Goal: Information Seeking & Learning: Find specific fact

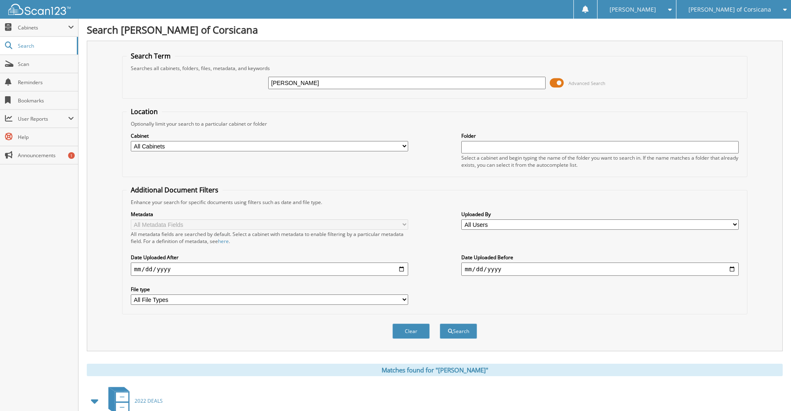
drag, startPoint x: 331, startPoint y: 86, endPoint x: 234, endPoint y: 80, distance: 97.3
click at [234, 80] on div "MICHAEL EPPES Advanced Search" at bounding box center [435, 83] width 616 height 22
type input "ALFREDO FRANCIA"
click at [440, 324] on button "Search" at bounding box center [458, 331] width 37 height 15
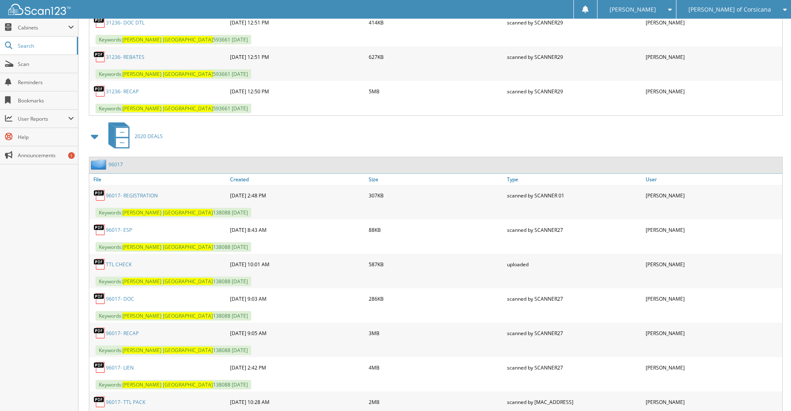
scroll to position [719, 0]
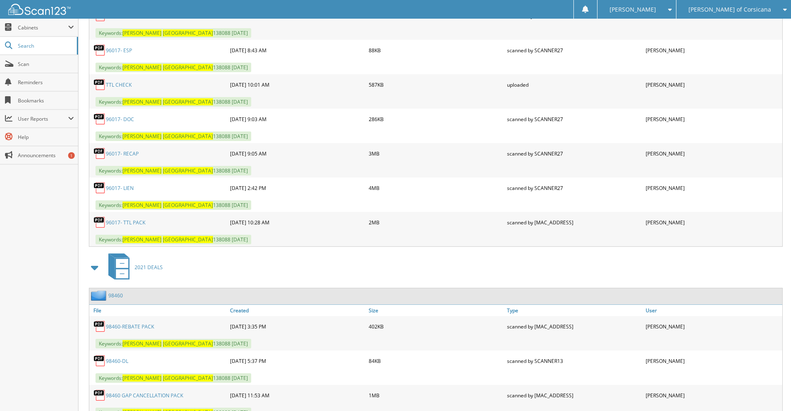
click at [131, 154] on link "96017- RECAP" at bounding box center [122, 153] width 33 height 7
click at [749, 11] on span "[PERSON_NAME] of Corsicana" at bounding box center [729, 9] width 83 height 5
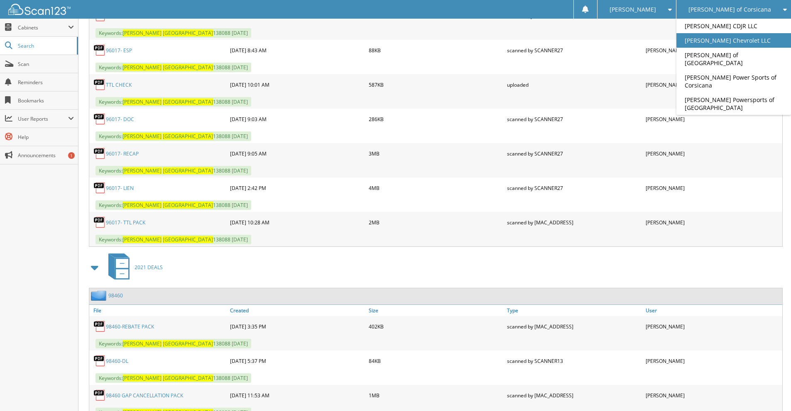
click at [727, 37] on link "[PERSON_NAME] Chevrolet LLC" at bounding box center [733, 40] width 115 height 15
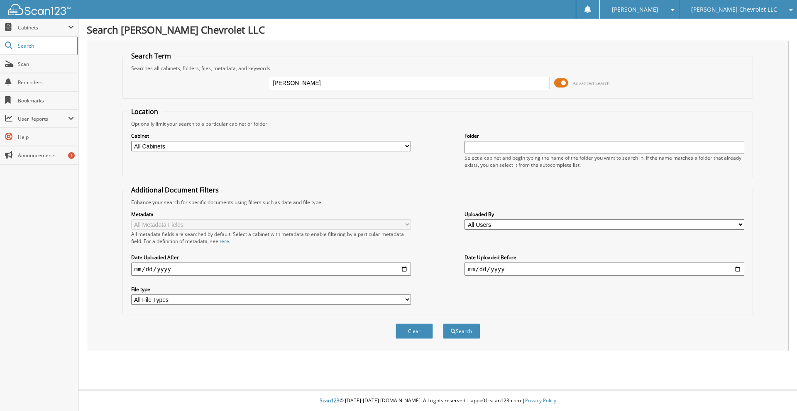
type input "[PERSON_NAME]"
click at [443, 324] on button "Search" at bounding box center [461, 331] width 37 height 15
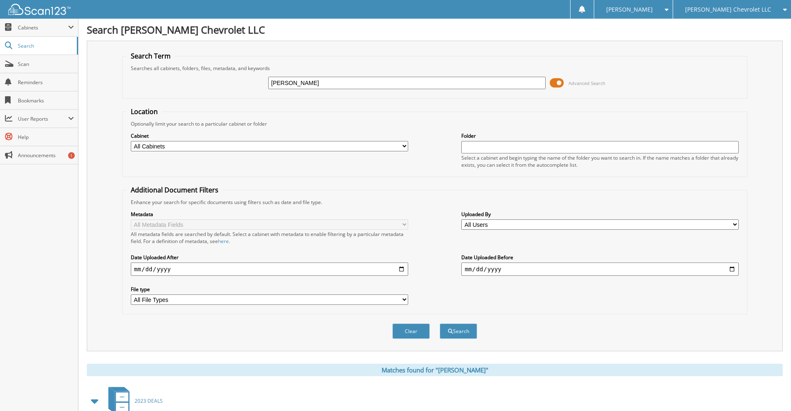
click at [291, 80] on input "[PERSON_NAME]" at bounding box center [406, 83] width 277 height 12
type input "WHISTLER"
click at [440, 324] on button "Search" at bounding box center [458, 331] width 37 height 15
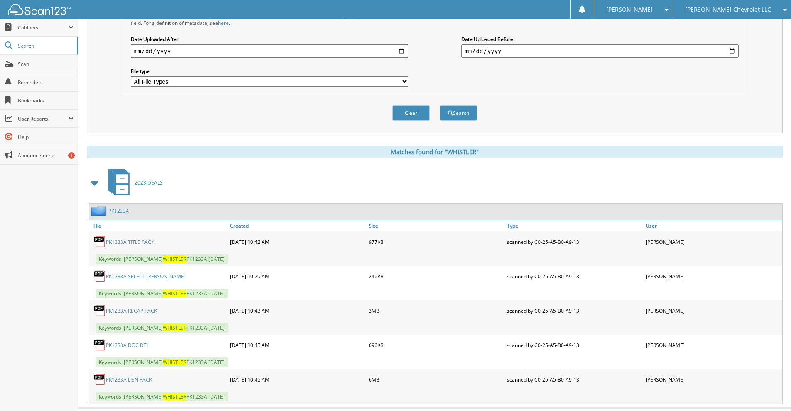
scroll to position [237, 0]
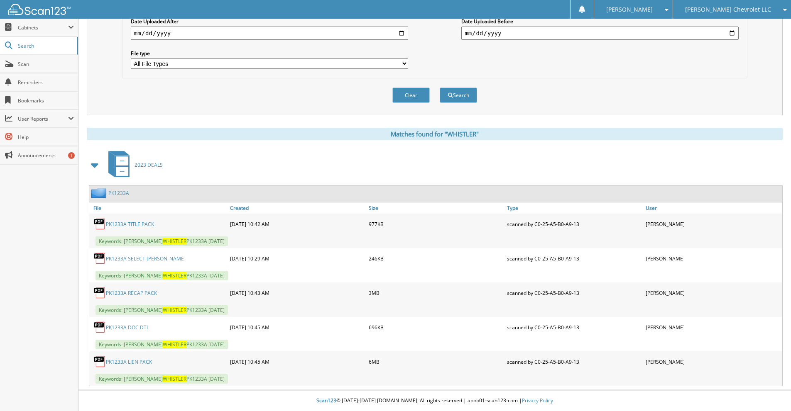
click at [140, 291] on link "PK1233A RECAP PACK" at bounding box center [131, 293] width 51 height 7
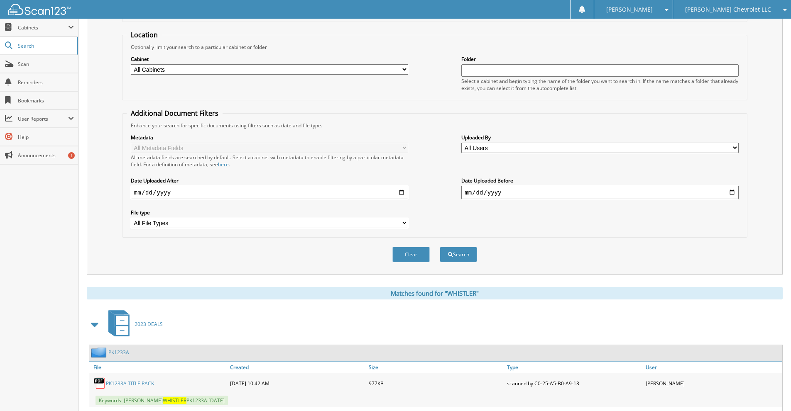
scroll to position [0, 0]
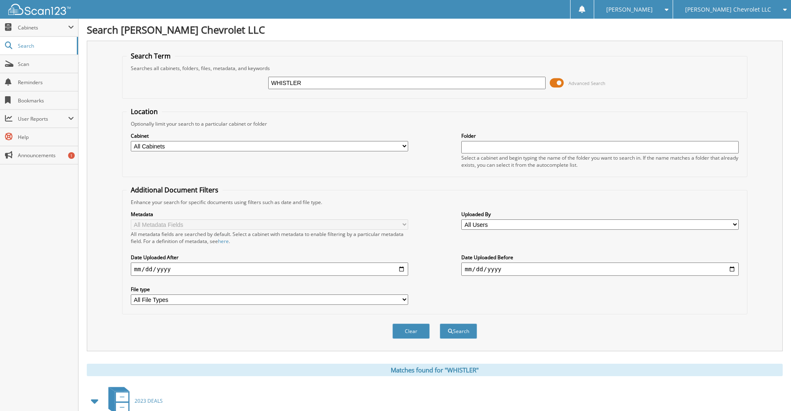
click at [729, 12] on span "[PERSON_NAME] Chevrolet LLC" at bounding box center [728, 9] width 86 height 5
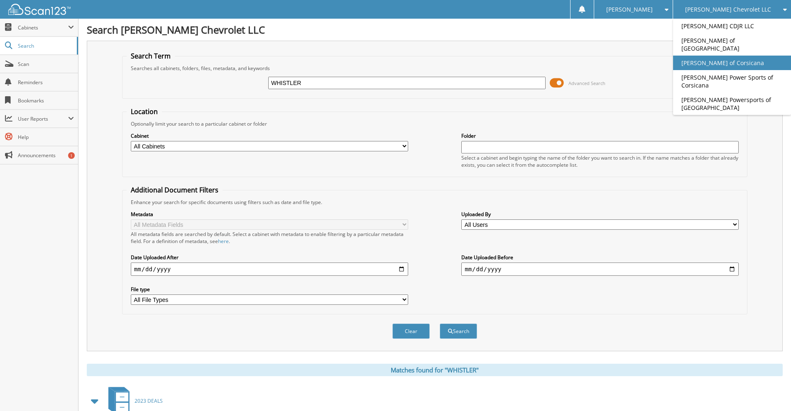
click at [725, 56] on link "[PERSON_NAME] of Corsicana" at bounding box center [732, 63] width 118 height 15
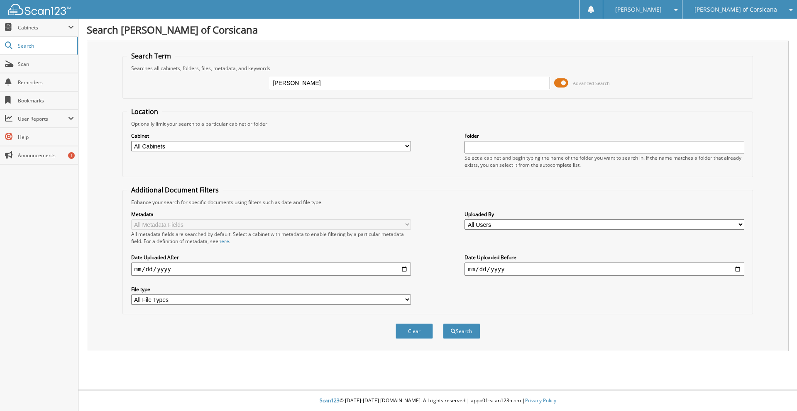
type input "DONNA DIXON"
click at [443, 324] on button "Search" at bounding box center [461, 331] width 37 height 15
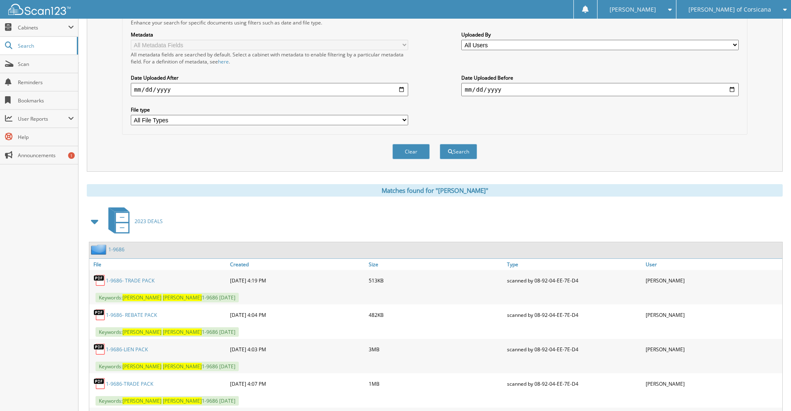
scroll to position [360, 0]
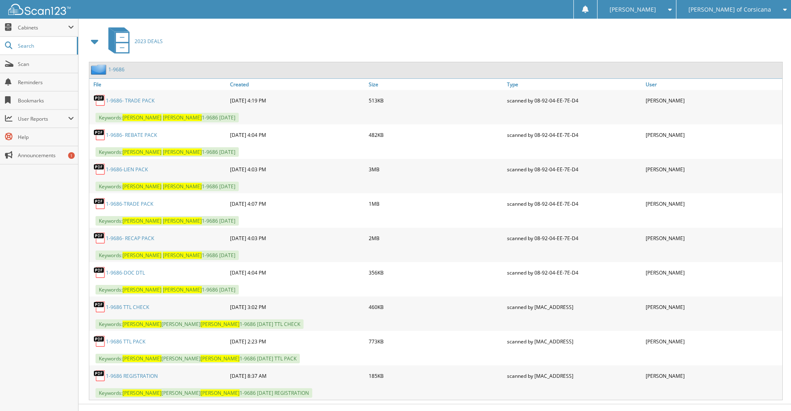
click at [146, 238] on link "1-9686- RECAP PACK" at bounding box center [130, 238] width 48 height 7
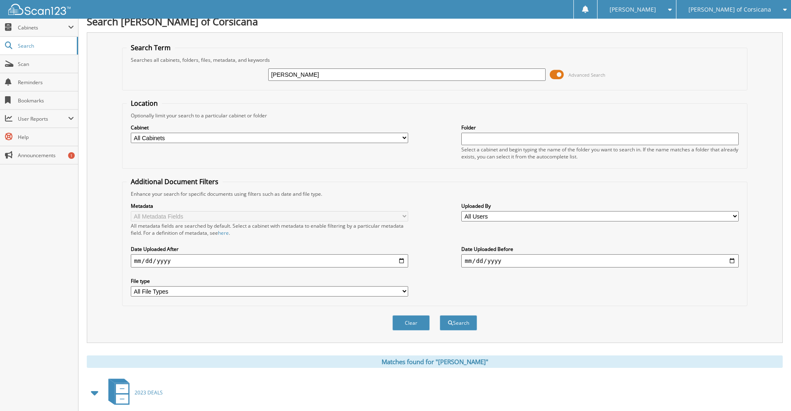
scroll to position [0, 0]
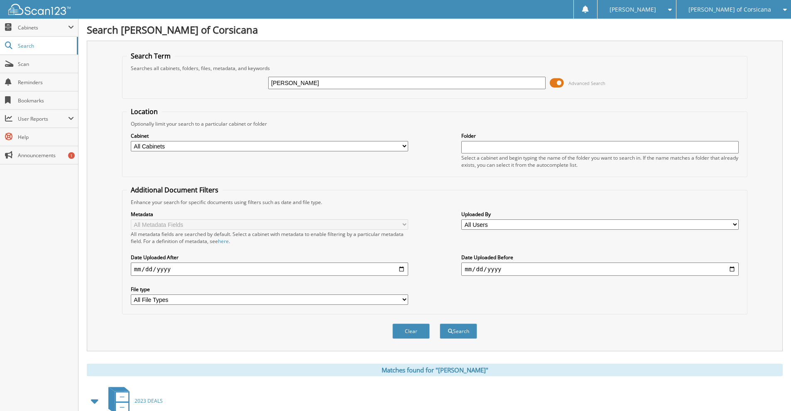
drag, startPoint x: 320, startPoint y: 80, endPoint x: 233, endPoint y: 83, distance: 87.2
click at [233, 83] on div "DONNA DIXON Advanced Search" at bounding box center [435, 83] width 616 height 22
type input "PETER BLANCHARD"
click at [440, 324] on button "Search" at bounding box center [458, 331] width 37 height 15
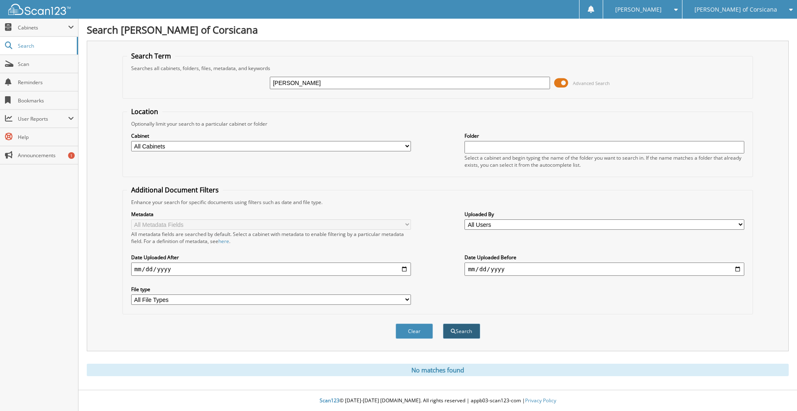
click at [459, 329] on button "Search" at bounding box center [461, 331] width 37 height 15
click at [756, 15] on div "[PERSON_NAME] of Corsicana" at bounding box center [740, 9] width 106 height 19
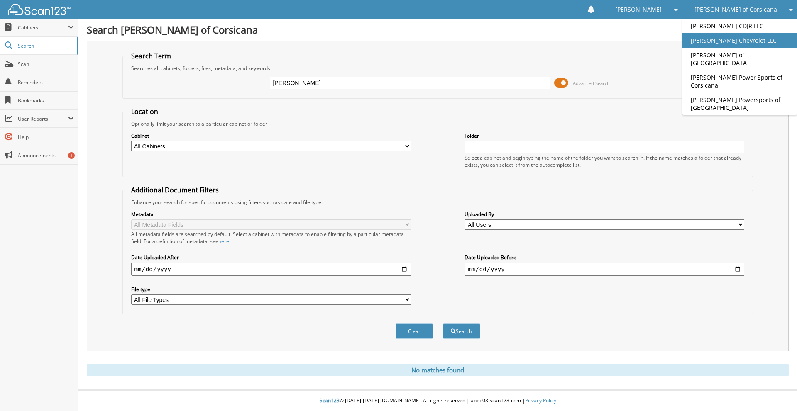
click at [733, 42] on link "[PERSON_NAME] Chevrolet LLC" at bounding box center [739, 40] width 115 height 15
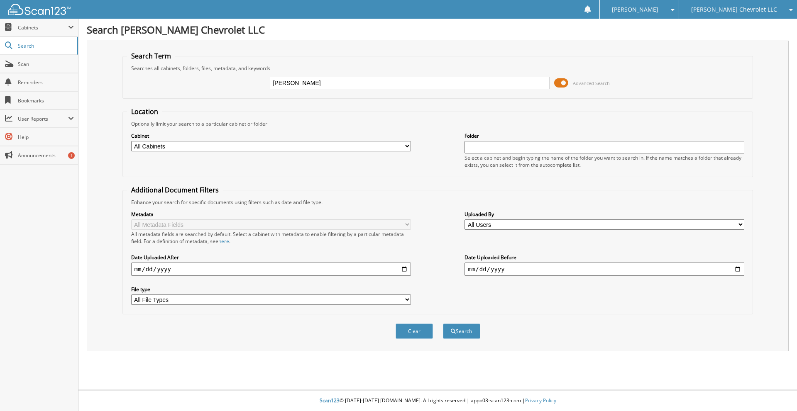
type input "PETER BLANCHARD"
click at [443, 324] on button "Search" at bounding box center [461, 331] width 37 height 15
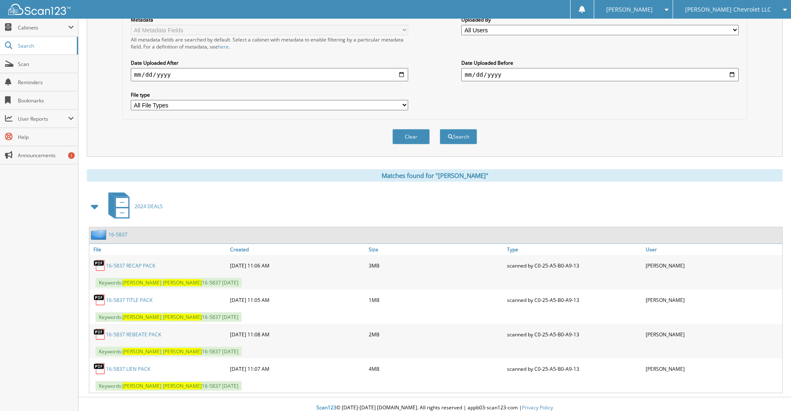
scroll to position [202, 0]
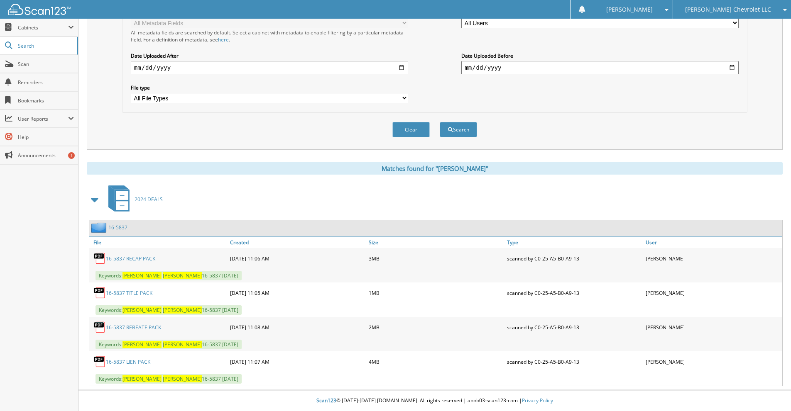
click at [140, 258] on link "16-5837 RECAP PACK" at bounding box center [130, 258] width 49 height 7
click at [139, 364] on link "16-5837 LIEN PACK" at bounding box center [128, 362] width 44 height 7
click at [745, 7] on span "[PERSON_NAME] Chevrolet LLC" at bounding box center [728, 9] width 86 height 5
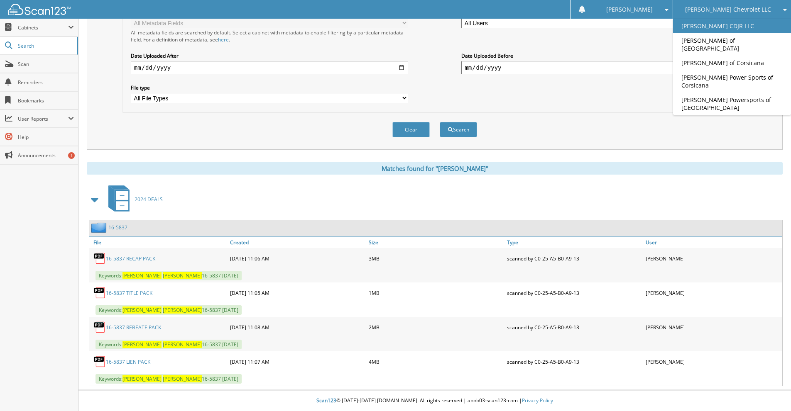
click at [750, 28] on link "[PERSON_NAME] CDJR LLC" at bounding box center [732, 26] width 118 height 15
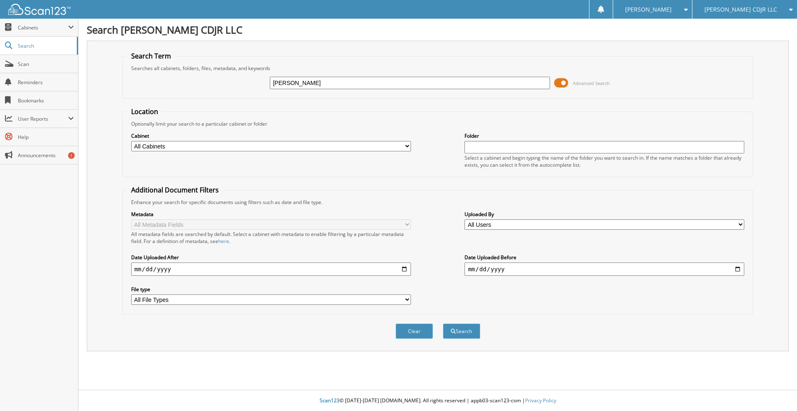
type input "[PERSON_NAME]"
click at [443, 324] on button "Search" at bounding box center [461, 331] width 37 height 15
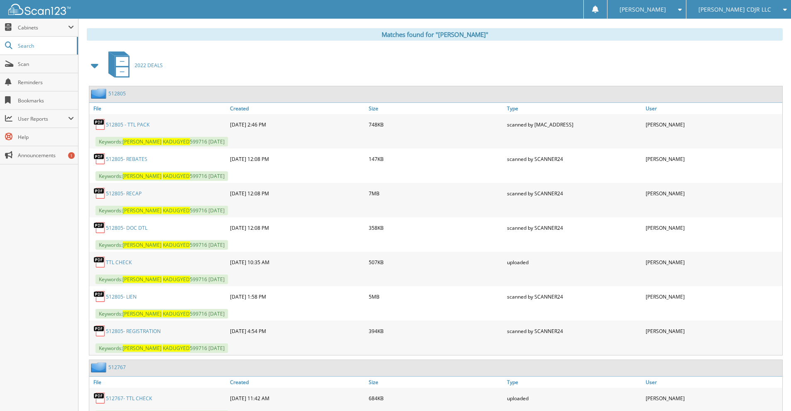
scroll to position [360, 0]
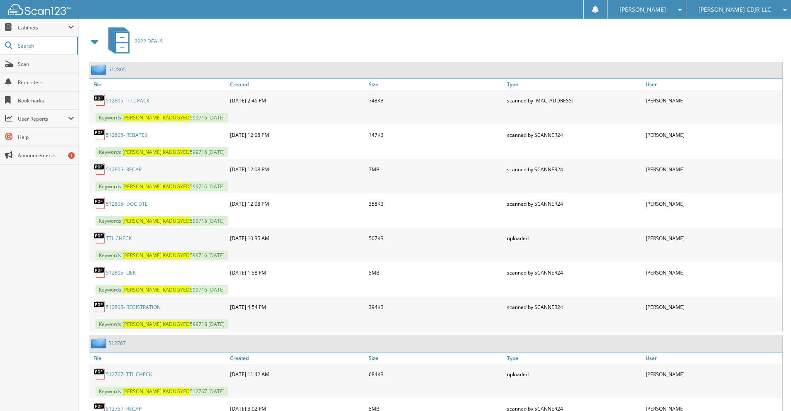
click at [131, 170] on link "512805- RECAP" at bounding box center [124, 169] width 36 height 7
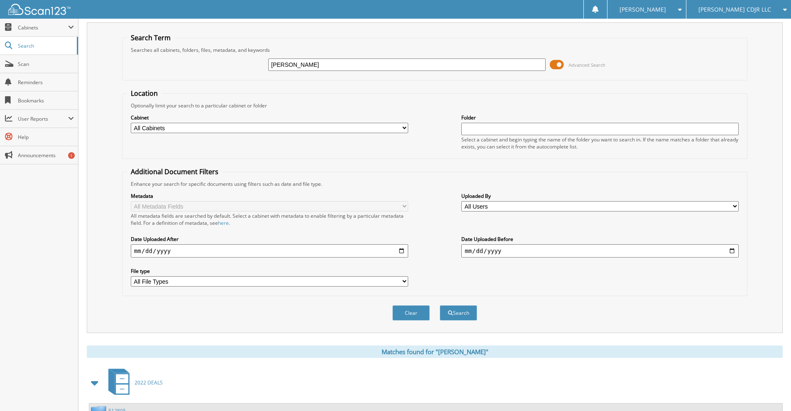
scroll to position [0, 0]
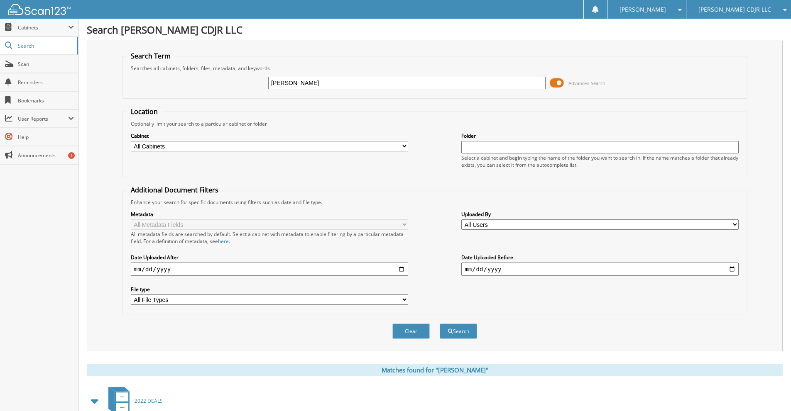
click at [748, 7] on span "[PERSON_NAME] CDJR LLC" at bounding box center [734, 9] width 73 height 5
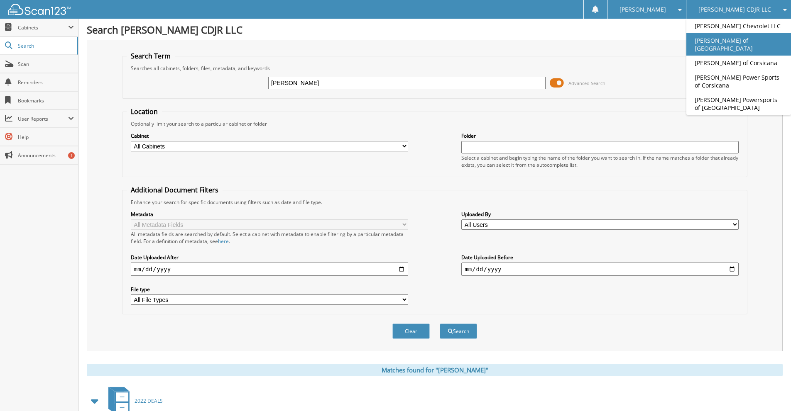
click at [733, 39] on link "[PERSON_NAME] of [GEOGRAPHIC_DATA]" at bounding box center [738, 44] width 105 height 22
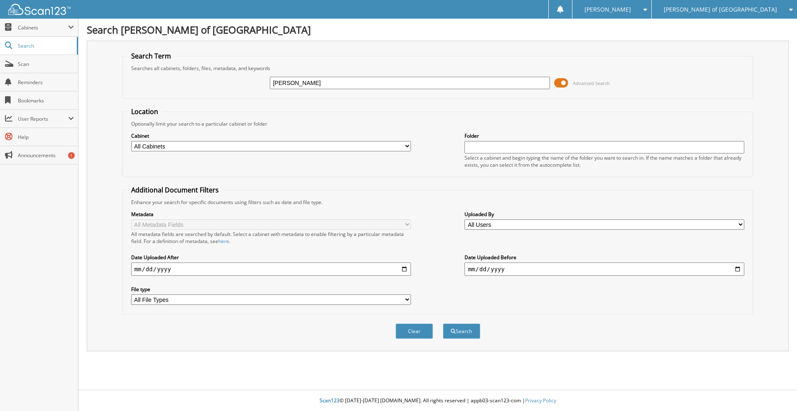
type input "[PERSON_NAME]"
click at [443, 324] on button "Search" at bounding box center [461, 331] width 37 height 15
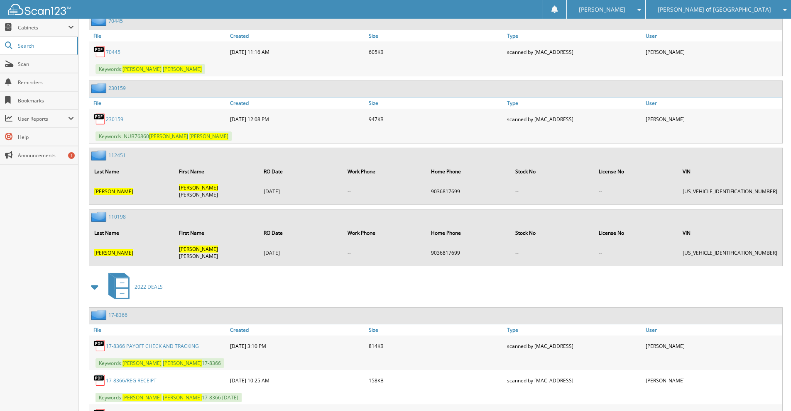
scroll to position [899, 0]
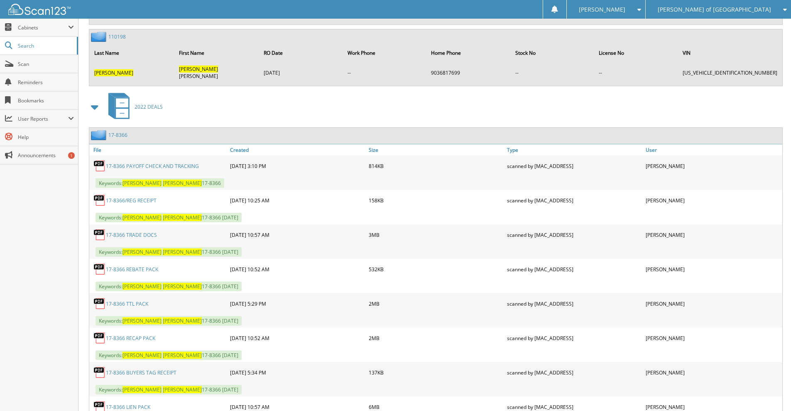
click at [139, 335] on link "17-8366 RECAP PACK" at bounding box center [130, 338] width 49 height 7
click at [767, 9] on span "[PERSON_NAME] of [GEOGRAPHIC_DATA]" at bounding box center [713, 9] width 113 height 5
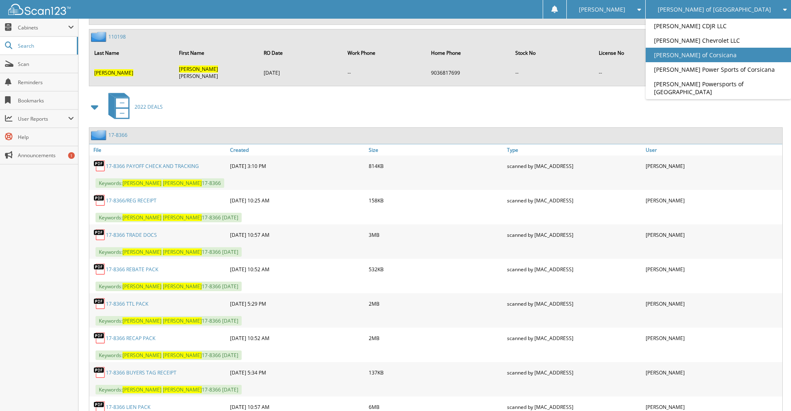
click at [710, 56] on link "[PERSON_NAME] of Corsicana" at bounding box center [717, 55] width 145 height 15
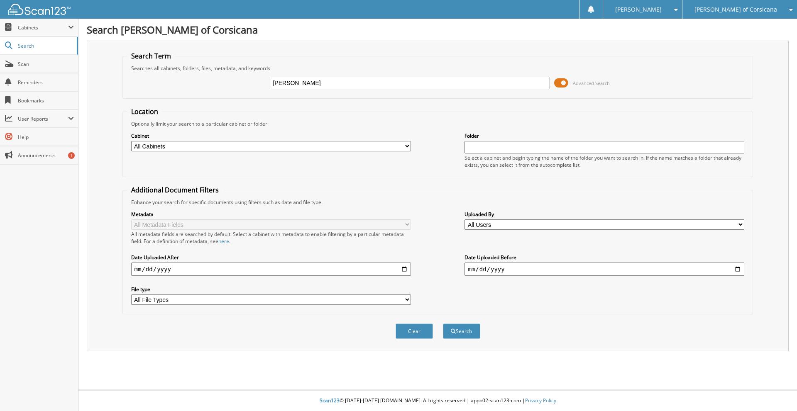
type input "[PERSON_NAME]"
click at [443, 324] on button "Search" at bounding box center [461, 331] width 37 height 15
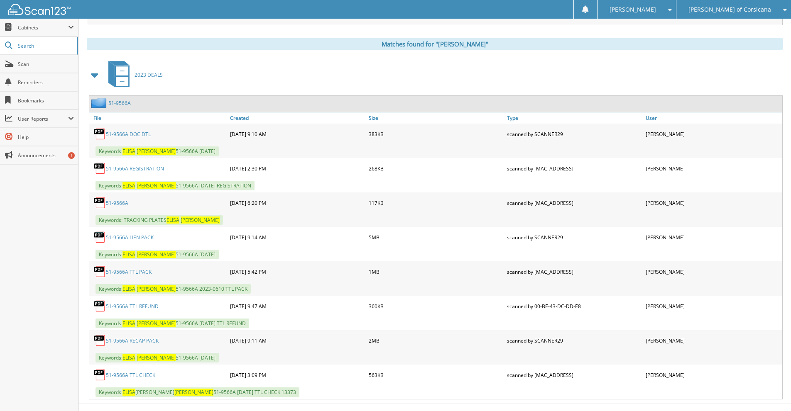
scroll to position [340, 0]
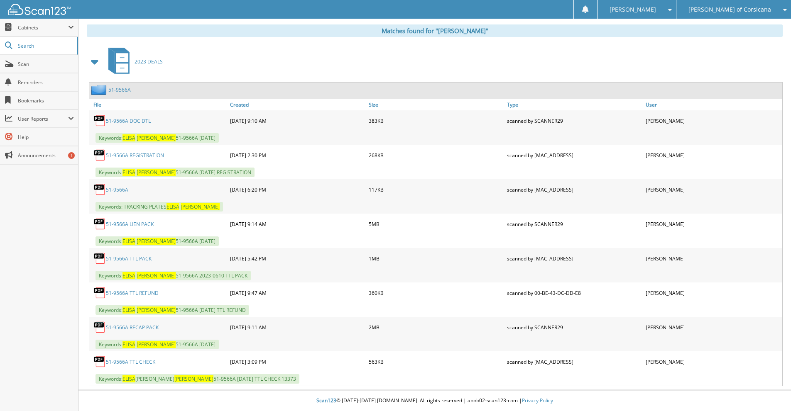
click at [136, 329] on link "51-9566A RECAP PACK" at bounding box center [132, 327] width 53 height 7
click at [754, 8] on span "[PERSON_NAME] of Corsicana" at bounding box center [729, 9] width 83 height 5
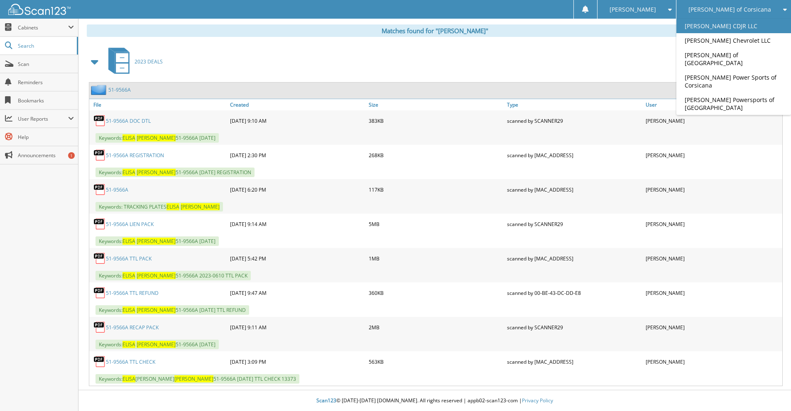
click at [737, 29] on link "[PERSON_NAME] CDJR LLC" at bounding box center [733, 26] width 115 height 15
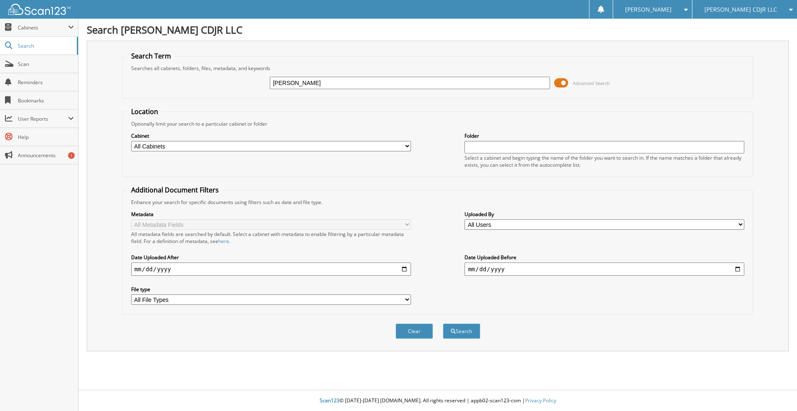
type input "[PERSON_NAME]"
click at [443, 324] on button "Search" at bounding box center [461, 331] width 37 height 15
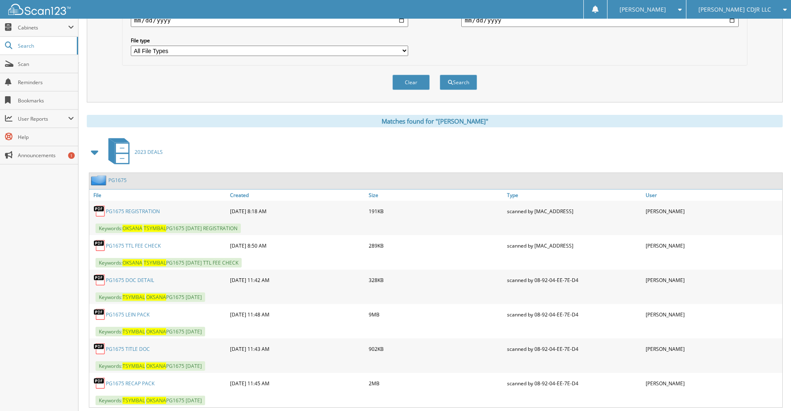
scroll to position [271, 0]
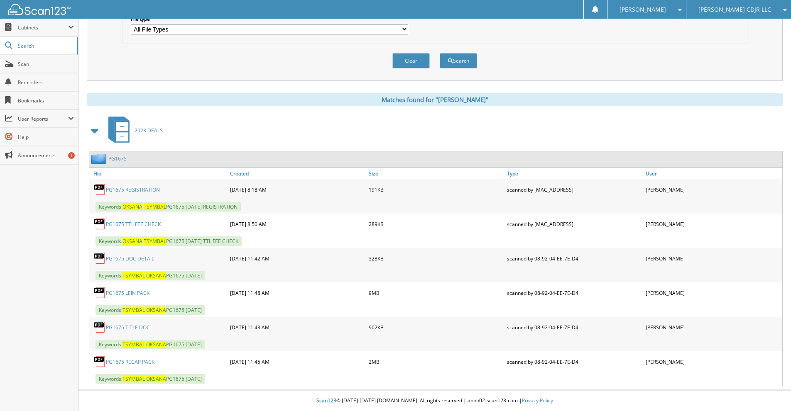
click at [142, 361] on link "PG1675 RECAP PACK" at bounding box center [130, 362] width 49 height 7
click at [754, 10] on span "[PERSON_NAME] CDJR LLC" at bounding box center [734, 9] width 73 height 5
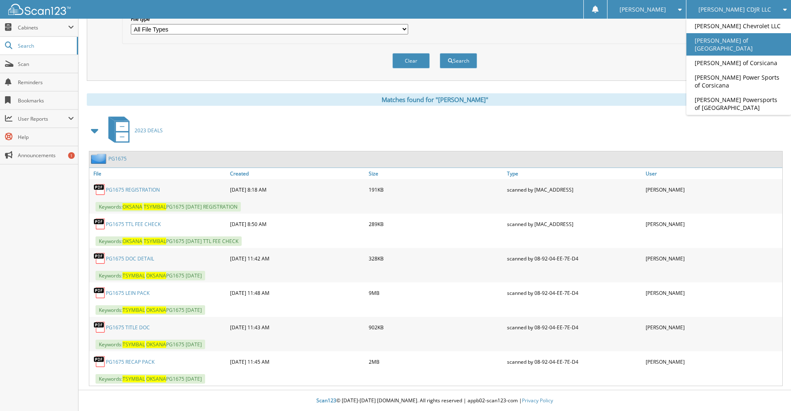
click at [729, 40] on link "[PERSON_NAME] of [GEOGRAPHIC_DATA]" at bounding box center [738, 44] width 105 height 22
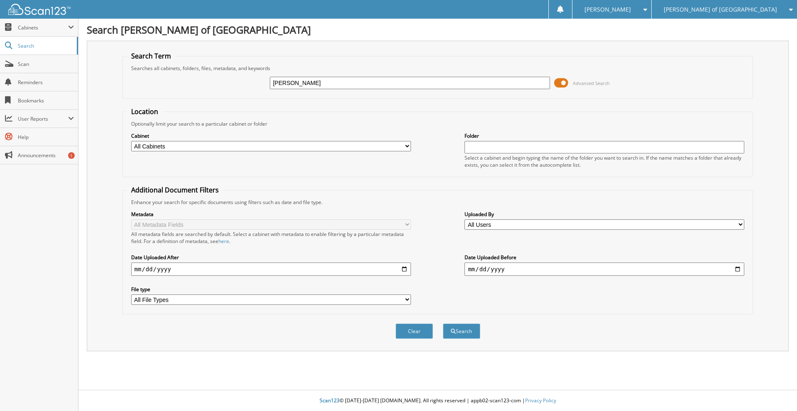
type input "CHRISTY BREWER"
click at [443, 324] on button "Search" at bounding box center [461, 331] width 37 height 15
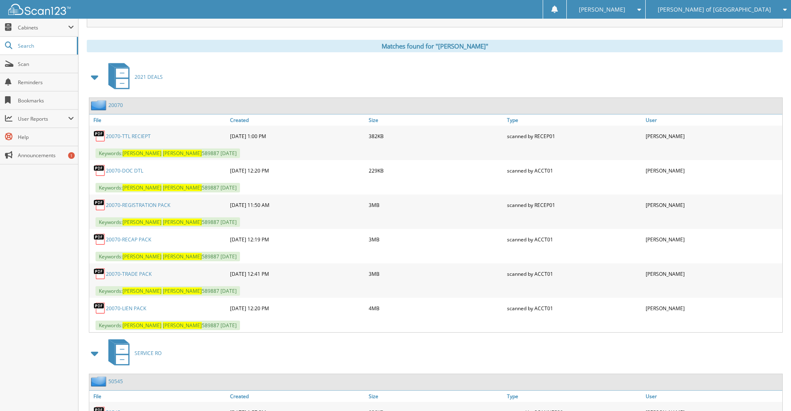
scroll to position [360, 0]
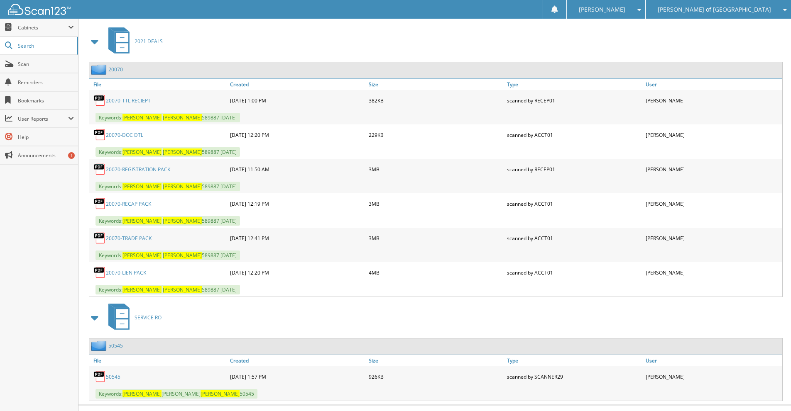
click at [126, 205] on link "20070-RECAP PACK" at bounding box center [128, 203] width 45 height 7
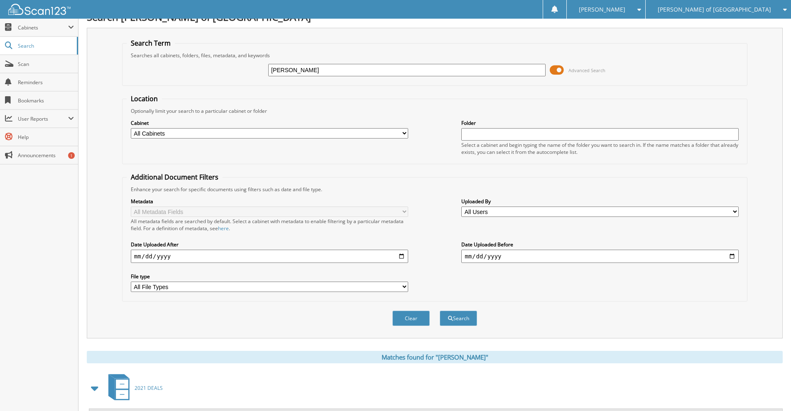
scroll to position [0, 0]
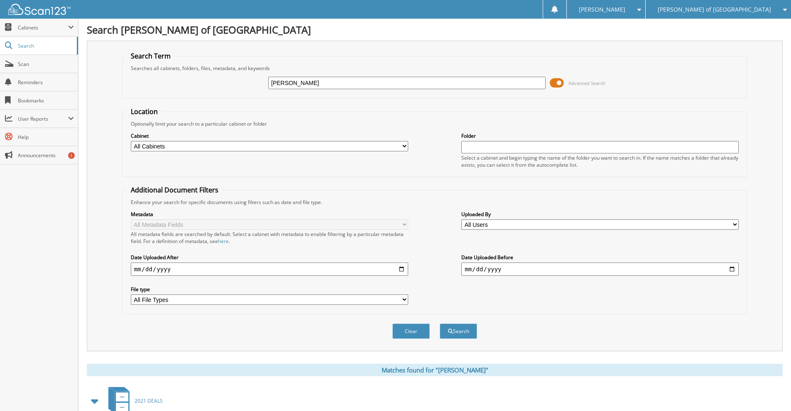
drag, startPoint x: 330, startPoint y: 78, endPoint x: 260, endPoint y: 82, distance: 70.3
click at [260, 82] on div "CHRISTY BREWER Advanced Search" at bounding box center [435, 83] width 616 height 22
type input "[PERSON_NAME] E06089"
click at [440, 324] on button "Search" at bounding box center [458, 331] width 37 height 15
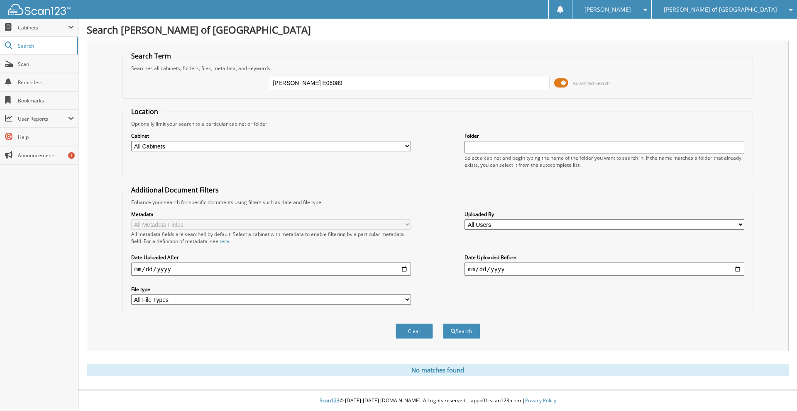
drag, startPoint x: 344, startPoint y: 84, endPoint x: 247, endPoint y: 83, distance: 96.7
click at [247, 83] on div "[PERSON_NAME] E06089 Advanced Search" at bounding box center [438, 83] width 622 height 22
type input "[PERSON_NAME]"
click at [443, 324] on button "Search" at bounding box center [461, 331] width 37 height 15
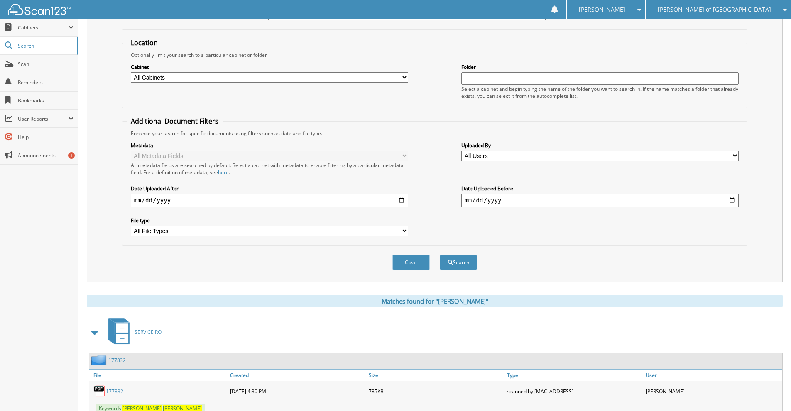
scroll to position [99, 0]
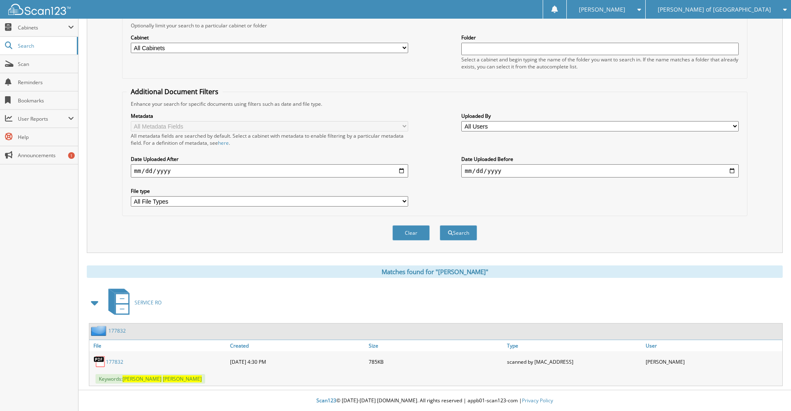
click at [762, 10] on span "[PERSON_NAME] of [GEOGRAPHIC_DATA]" at bounding box center [713, 9] width 113 height 5
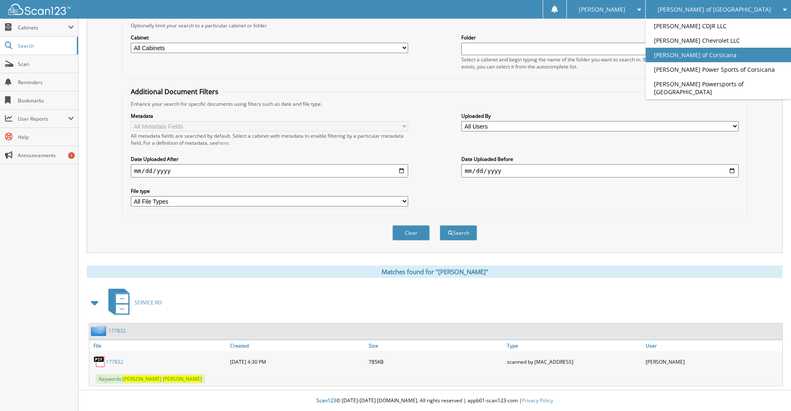
click at [732, 53] on link "[PERSON_NAME] of Corsicana" at bounding box center [717, 55] width 145 height 15
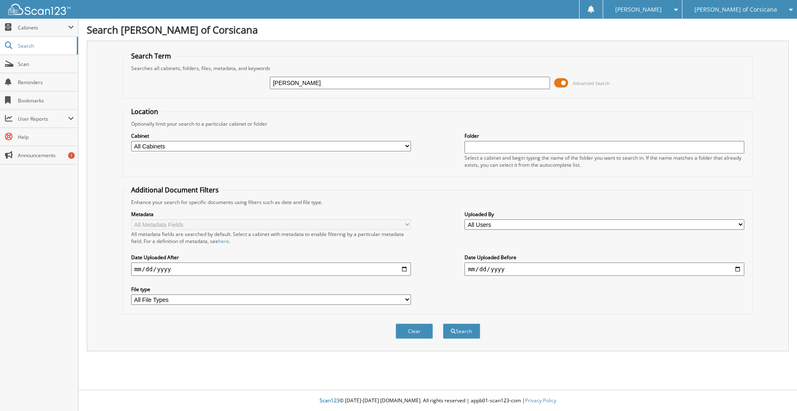
type input "[PERSON_NAME]"
click at [443, 324] on button "Search" at bounding box center [461, 331] width 37 height 15
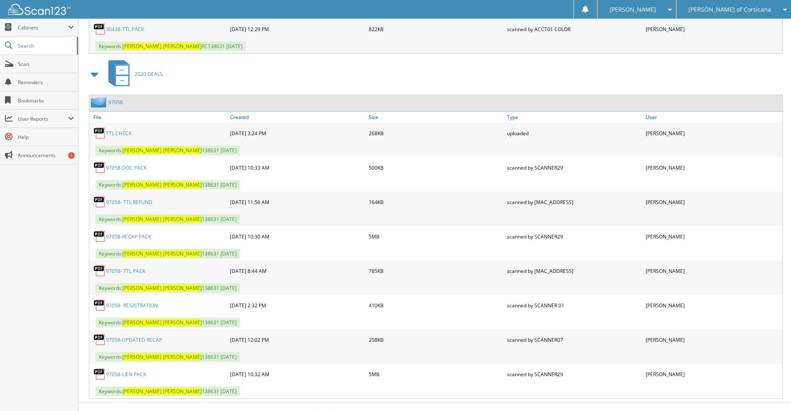
scroll to position [651, 0]
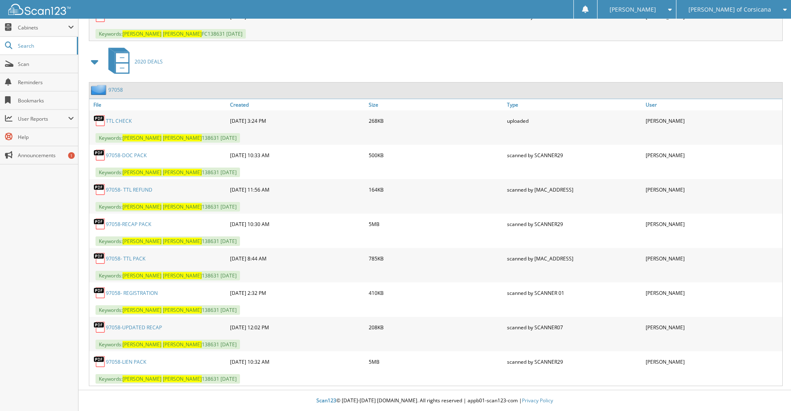
click at [135, 224] on link "97058-RECAP PACK" at bounding box center [128, 224] width 45 height 7
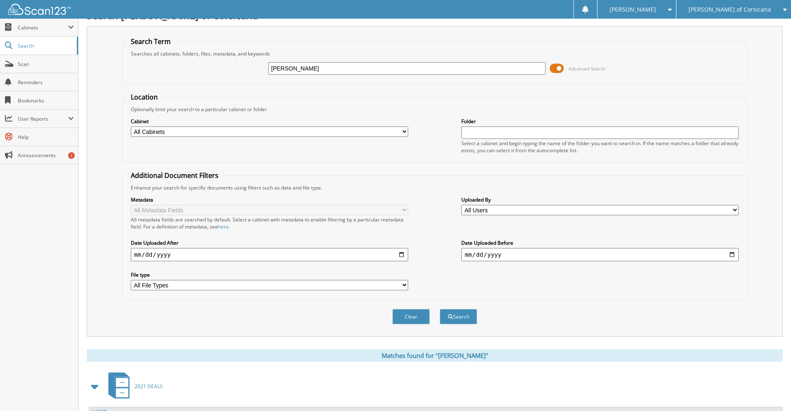
scroll to position [0, 0]
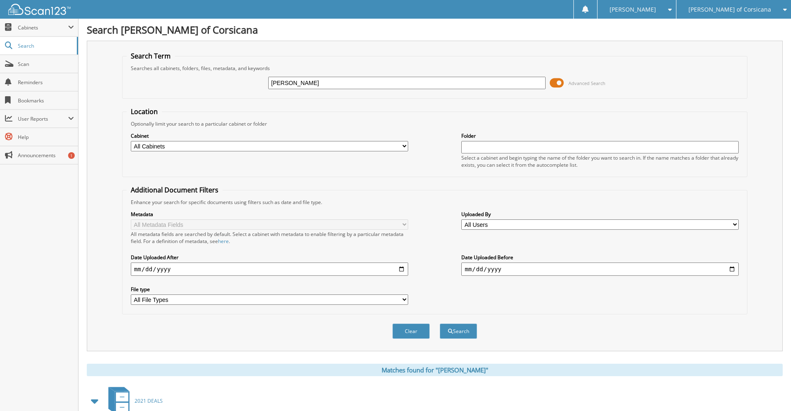
drag, startPoint x: 314, startPoint y: 86, endPoint x: 227, endPoint y: 80, distance: 86.9
click at [227, 80] on div "VICTOR SANCHEZ Advanced Search" at bounding box center [435, 83] width 616 height 22
type input "[PERSON_NAME]"
click at [440, 324] on button "Search" at bounding box center [458, 331] width 37 height 15
click at [737, 5] on div "[PERSON_NAME] of Corsicana" at bounding box center [740, 9] width 106 height 19
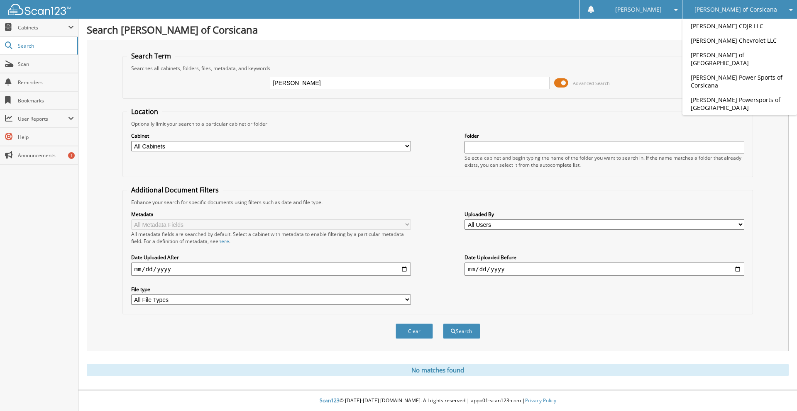
click at [724, 60] on link "[PERSON_NAME] of [GEOGRAPHIC_DATA]" at bounding box center [739, 59] width 115 height 22
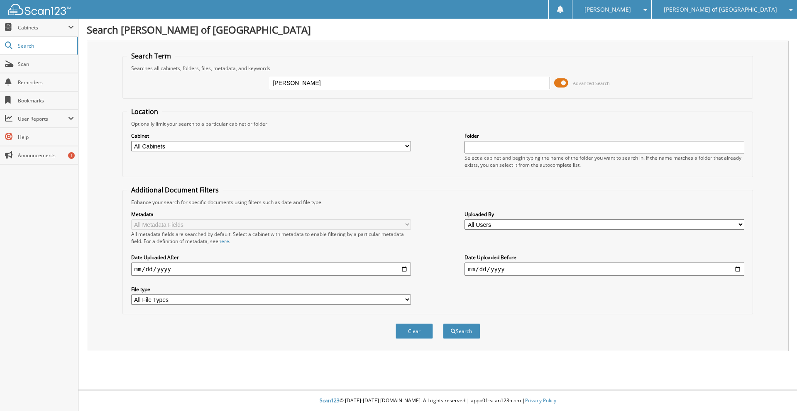
type input "[PERSON_NAME]"
click at [443, 324] on button "Search" at bounding box center [461, 331] width 37 height 15
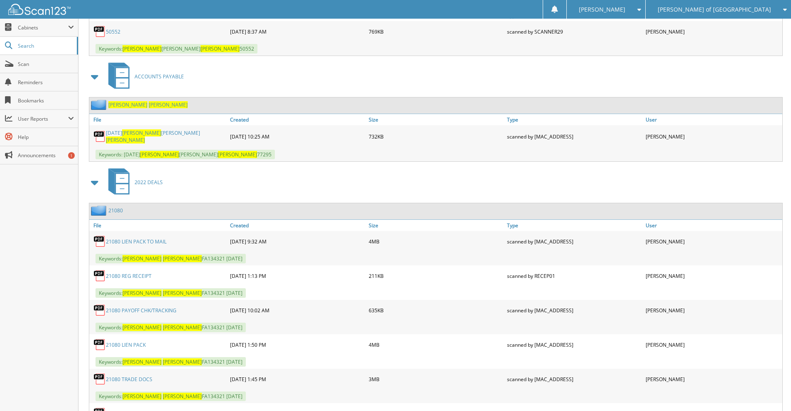
scroll to position [1619, 0]
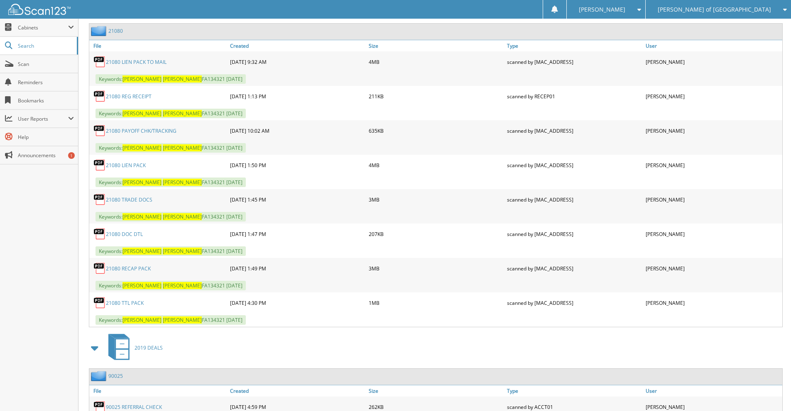
click at [138, 267] on link "21080 RECAP PACK" at bounding box center [128, 268] width 45 height 7
